Goal: Task Accomplishment & Management: Complete application form

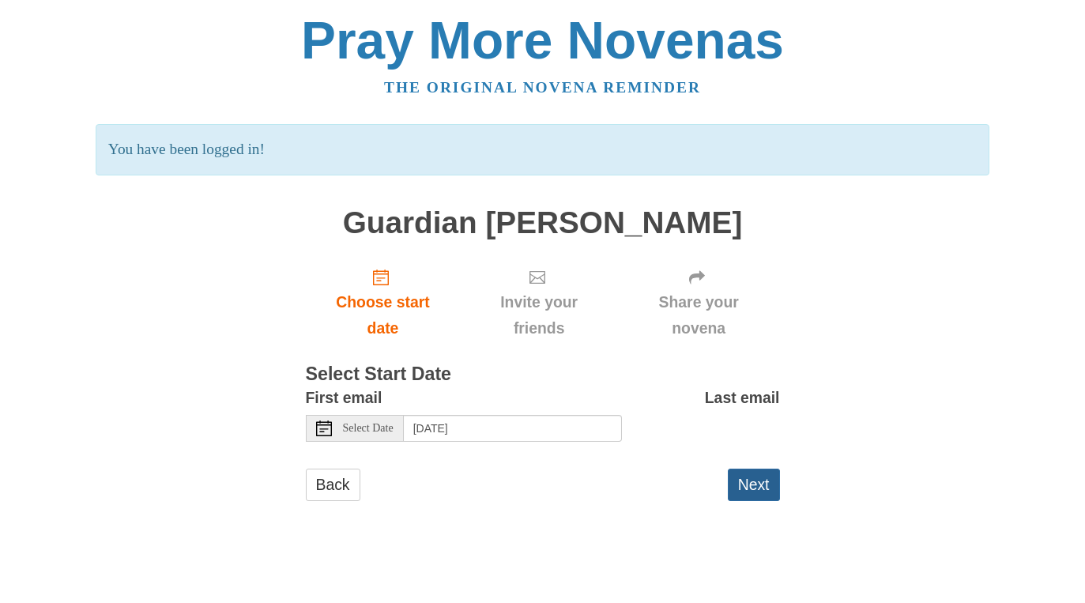
click at [758, 483] on button "Next" at bounding box center [754, 485] width 52 height 32
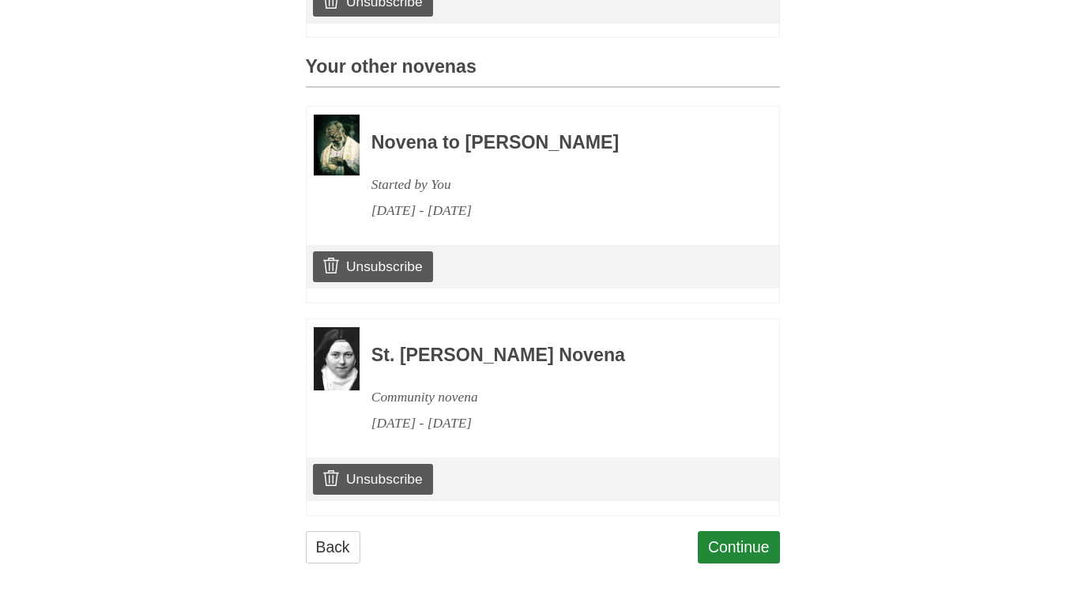
scroll to position [657, 0]
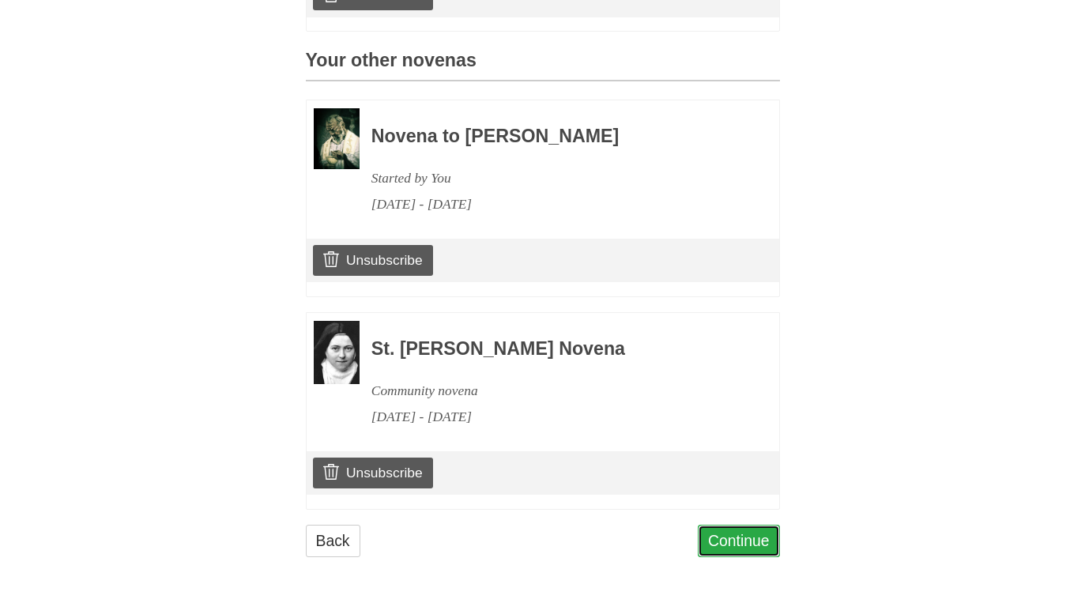
click at [745, 538] on link "Continue" at bounding box center [739, 541] width 82 height 32
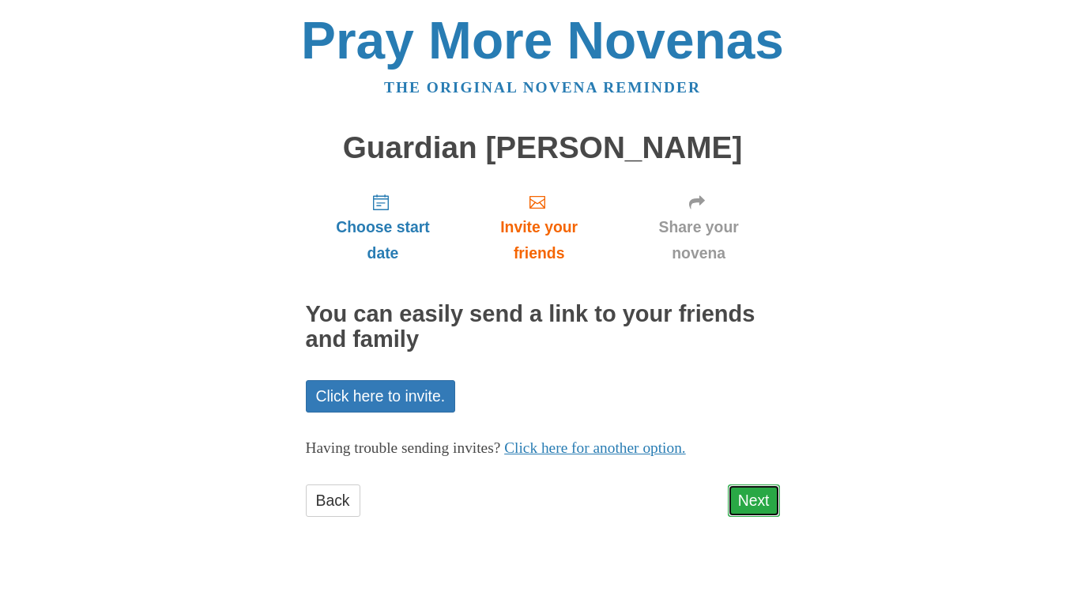
click at [749, 505] on link "Next" at bounding box center [754, 501] width 52 height 32
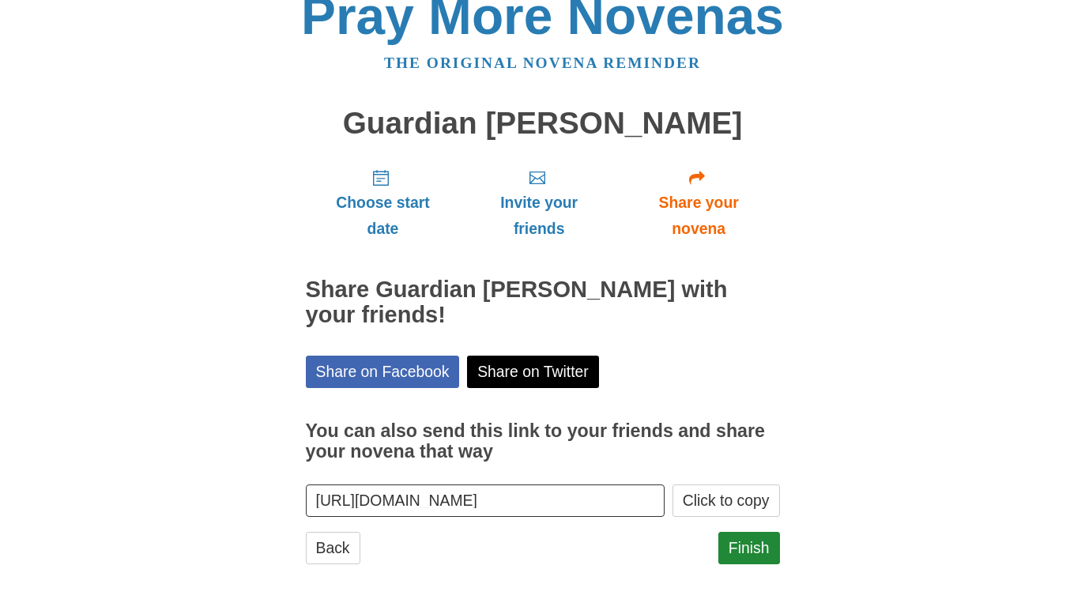
scroll to position [32, 0]
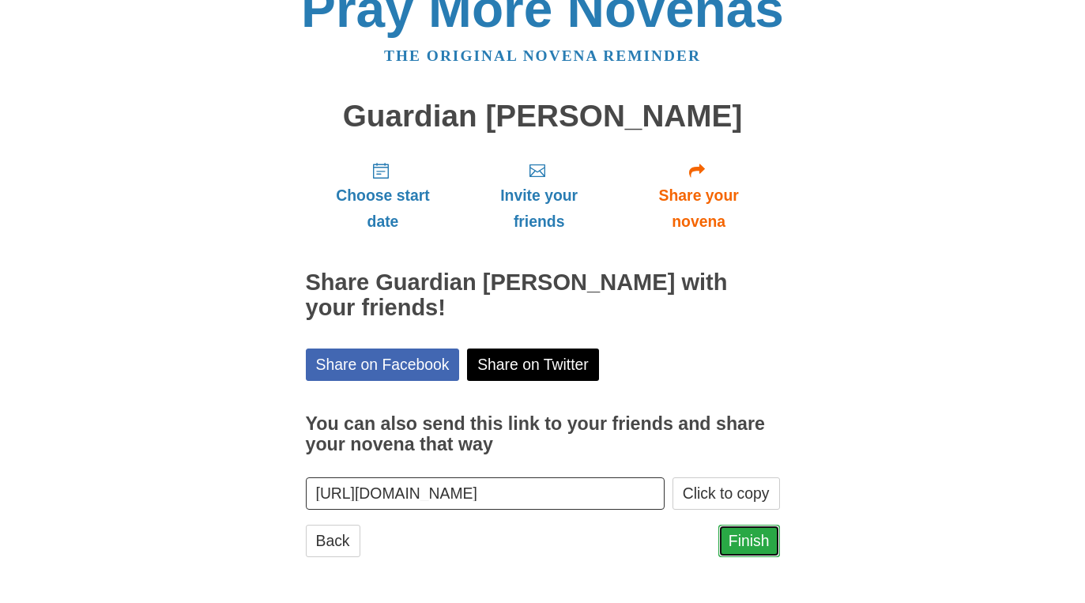
click at [756, 539] on link "Finish" at bounding box center [750, 541] width 62 height 32
